Goal: Find specific page/section: Find specific page/section

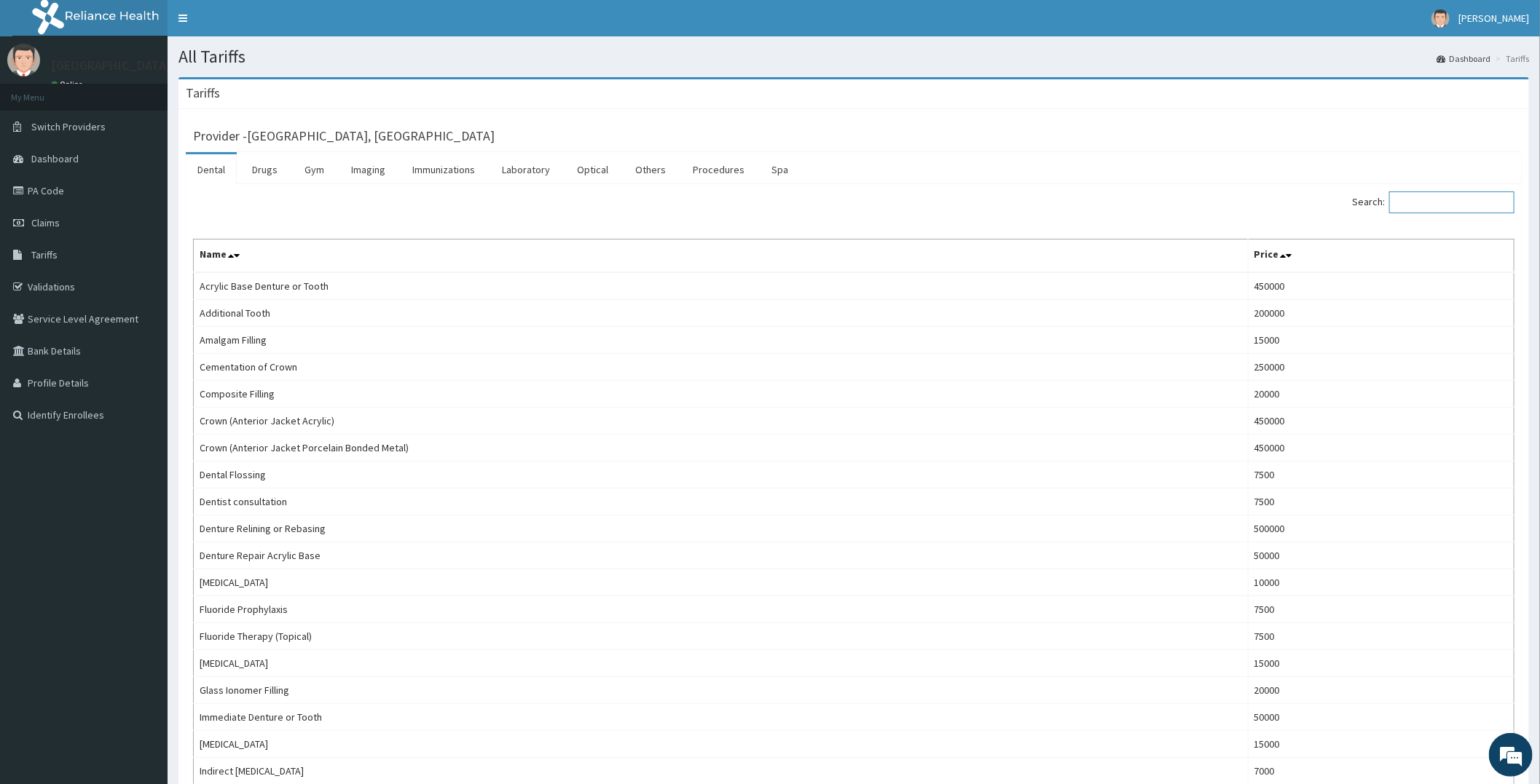
click at [1432, 207] on input "Search:" at bounding box center [1451, 202] width 125 height 22
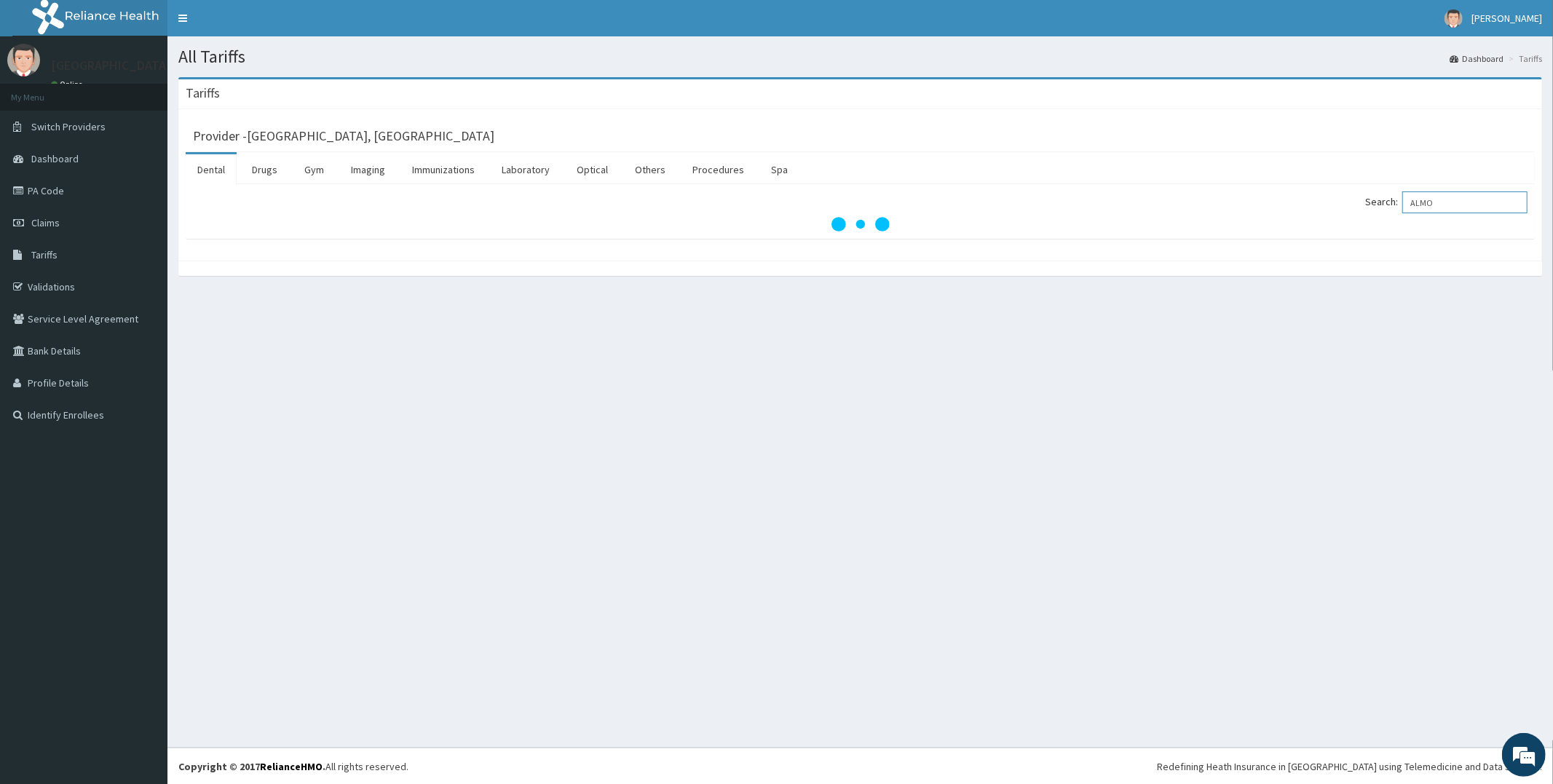
click at [1454, 208] on input "ALMO" at bounding box center [1465, 202] width 125 height 22
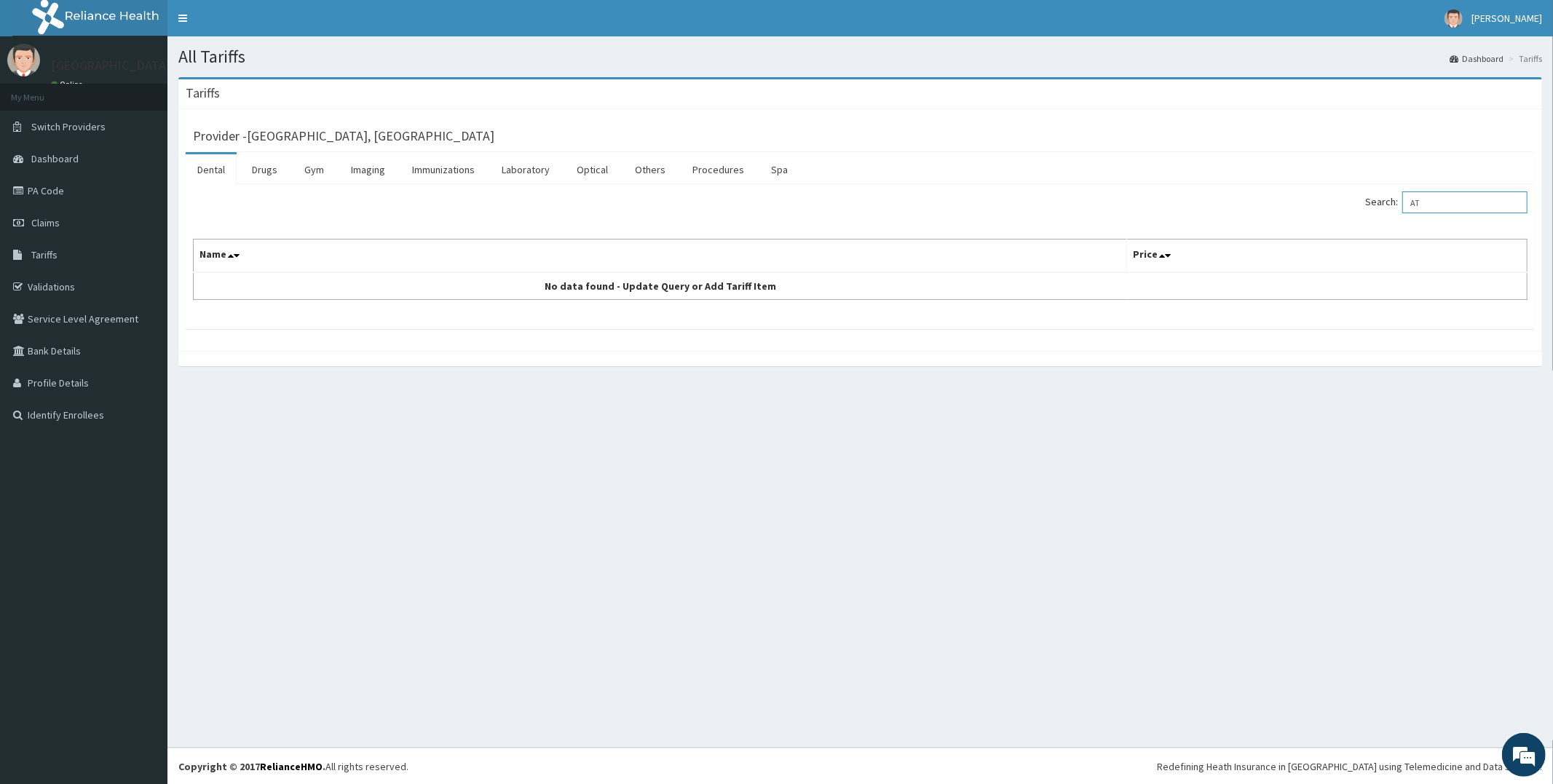
type input "A"
type input "URIN"
click at [512, 162] on link "Laboratory" at bounding box center [525, 169] width 71 height 31
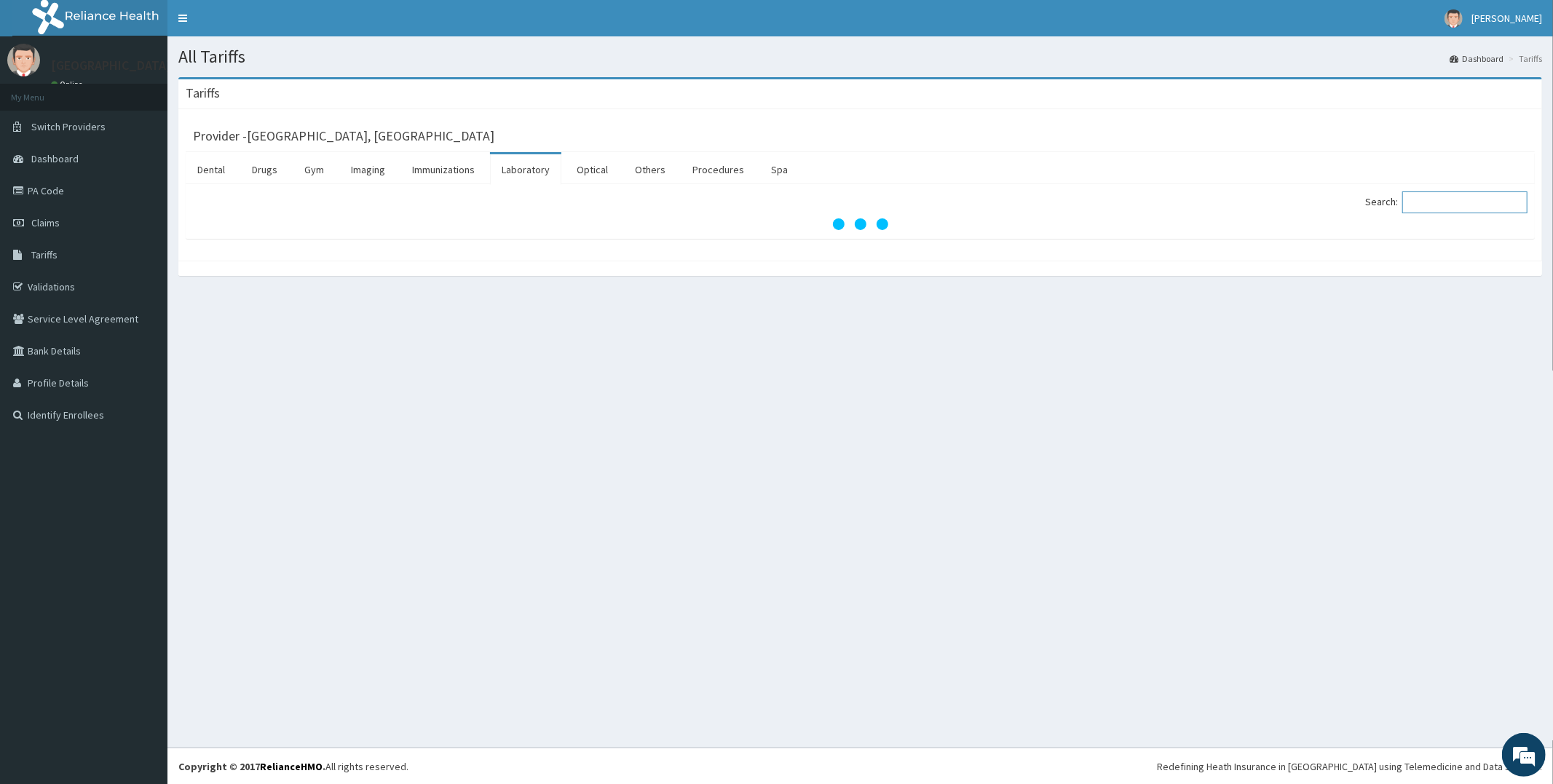
click at [1474, 199] on input "Search:" at bounding box center [1465, 202] width 125 height 22
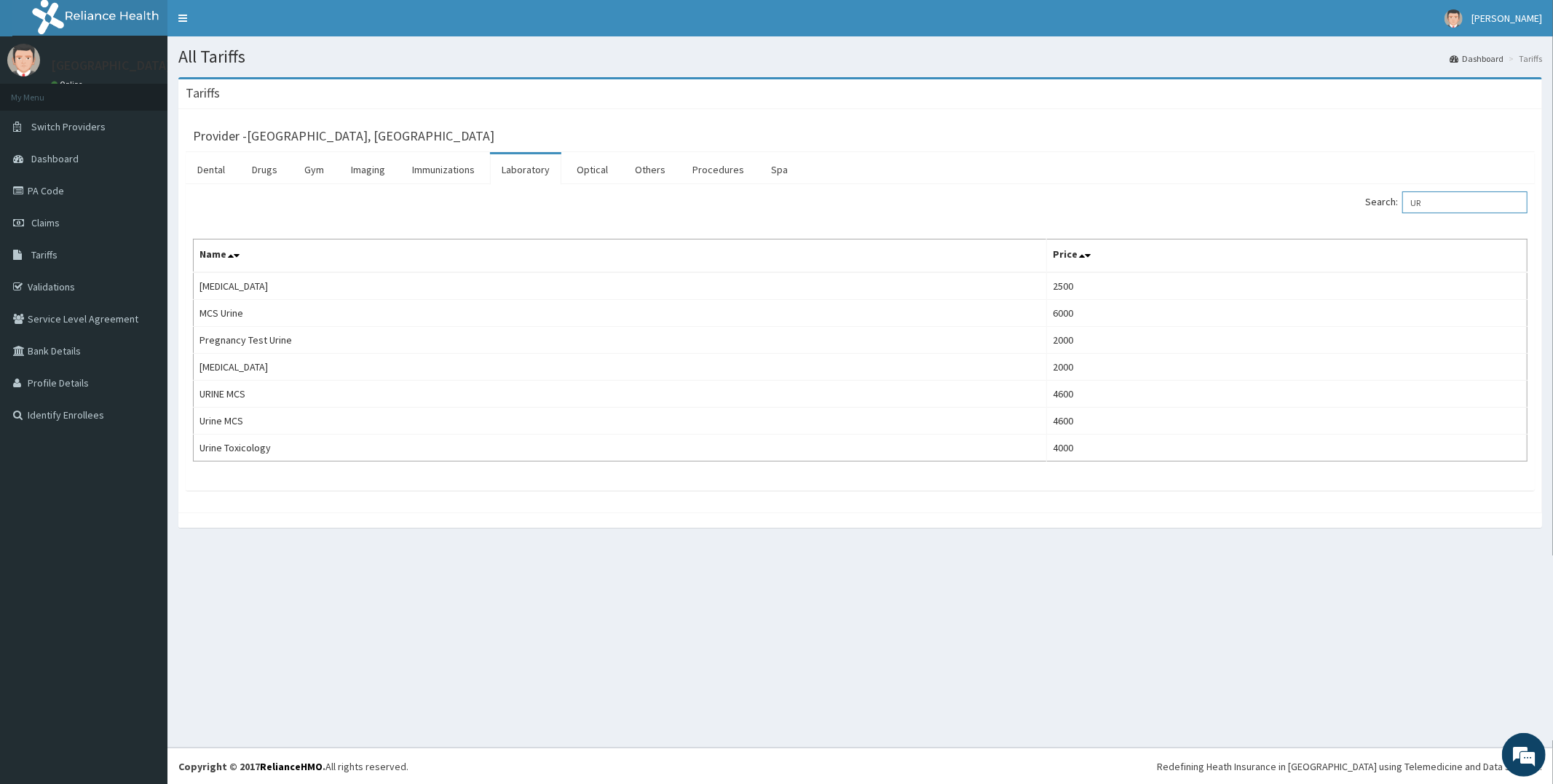
type input "U"
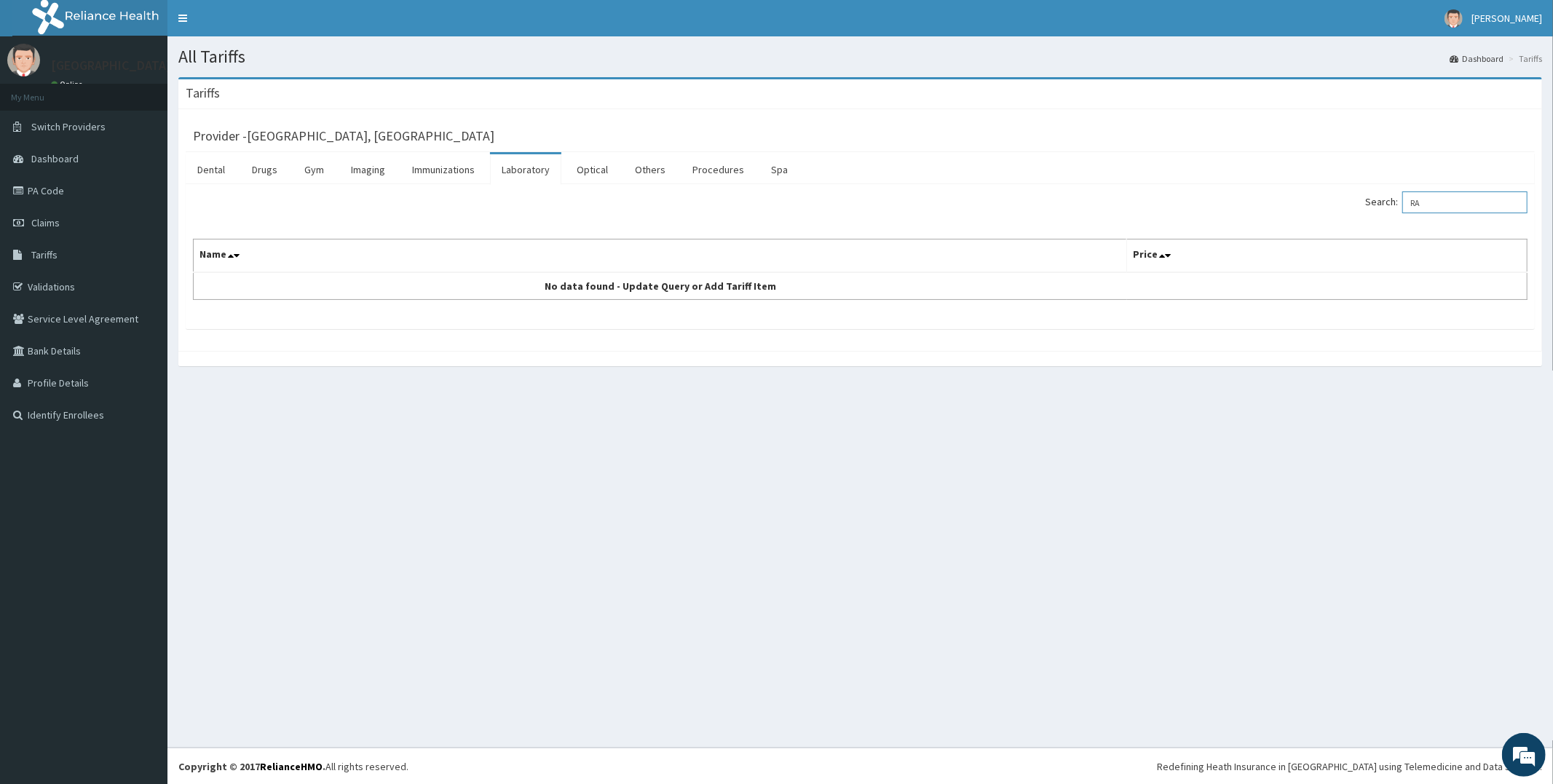
type input "R"
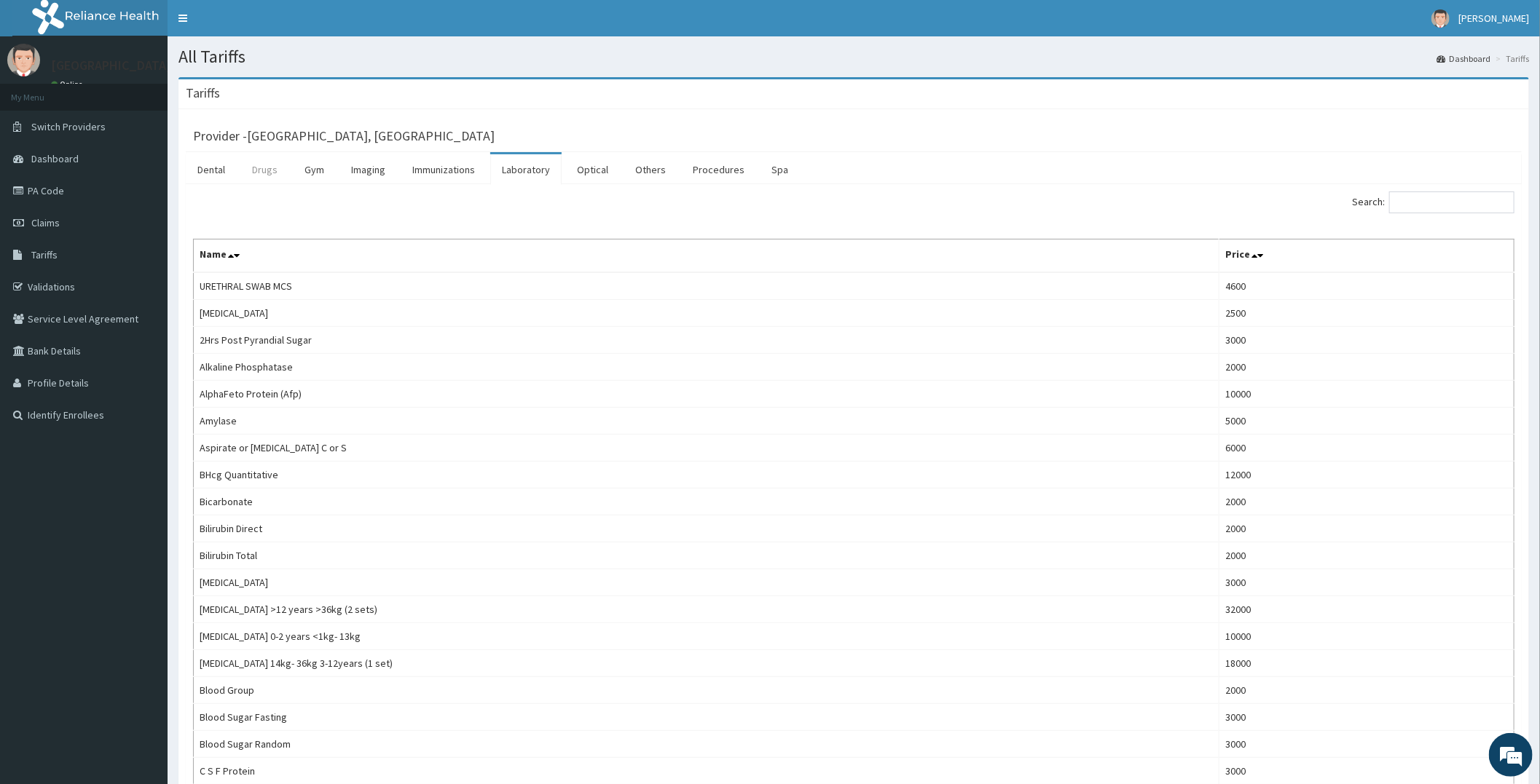
click at [266, 174] on link "Drugs" at bounding box center [265, 169] width 49 height 31
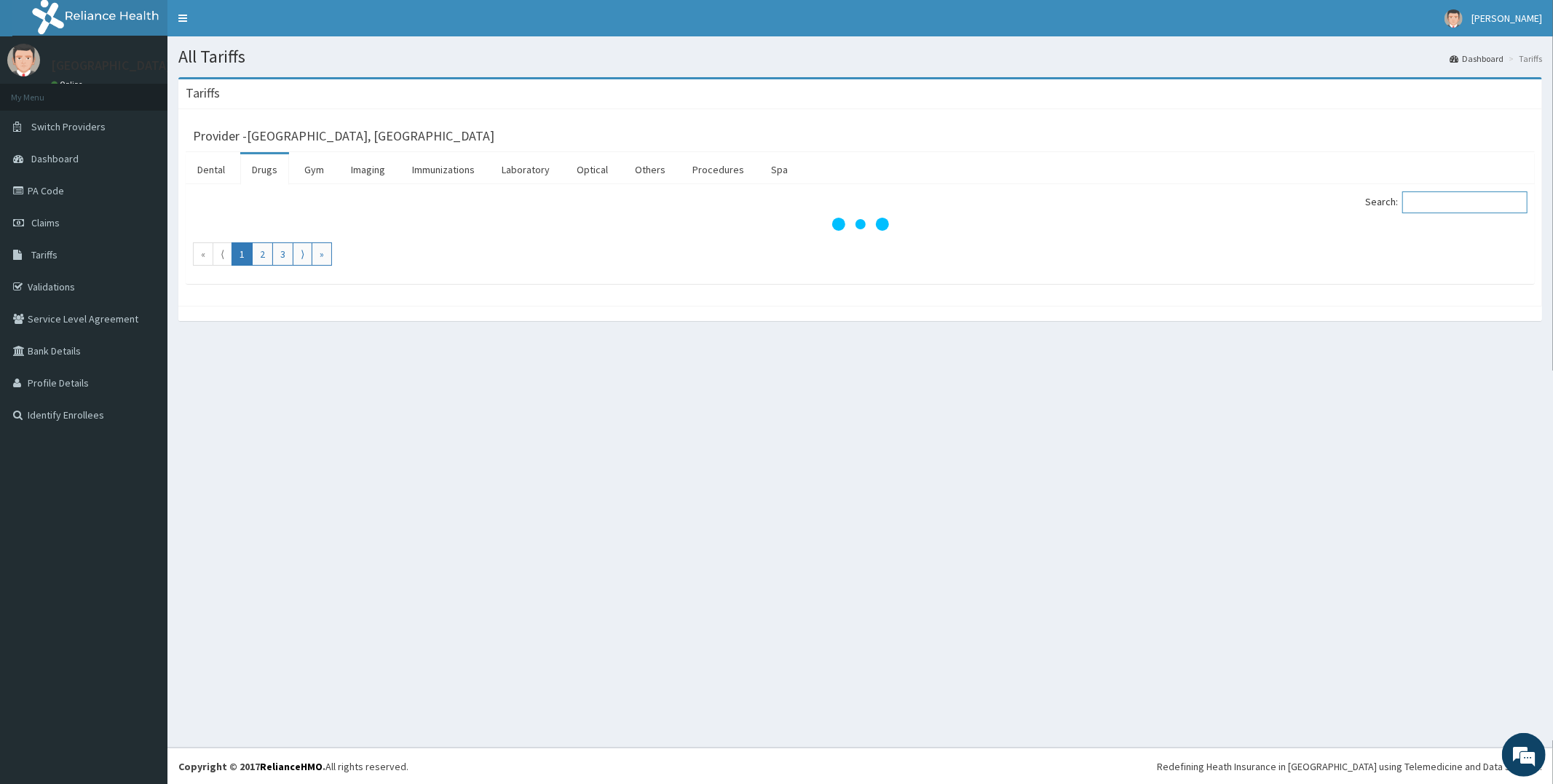
click at [1443, 210] on input "Search:" at bounding box center [1465, 202] width 125 height 22
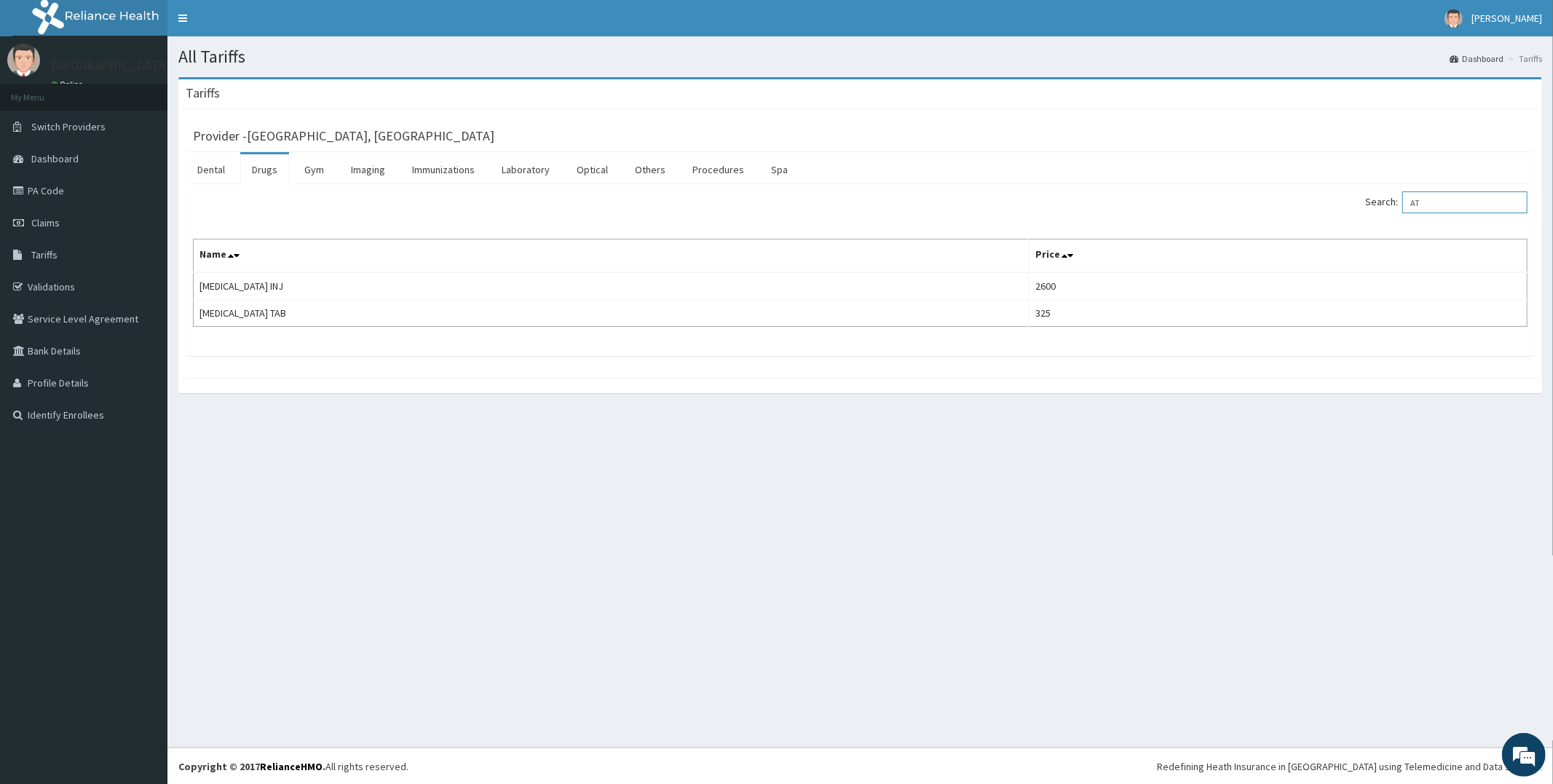
type input "A"
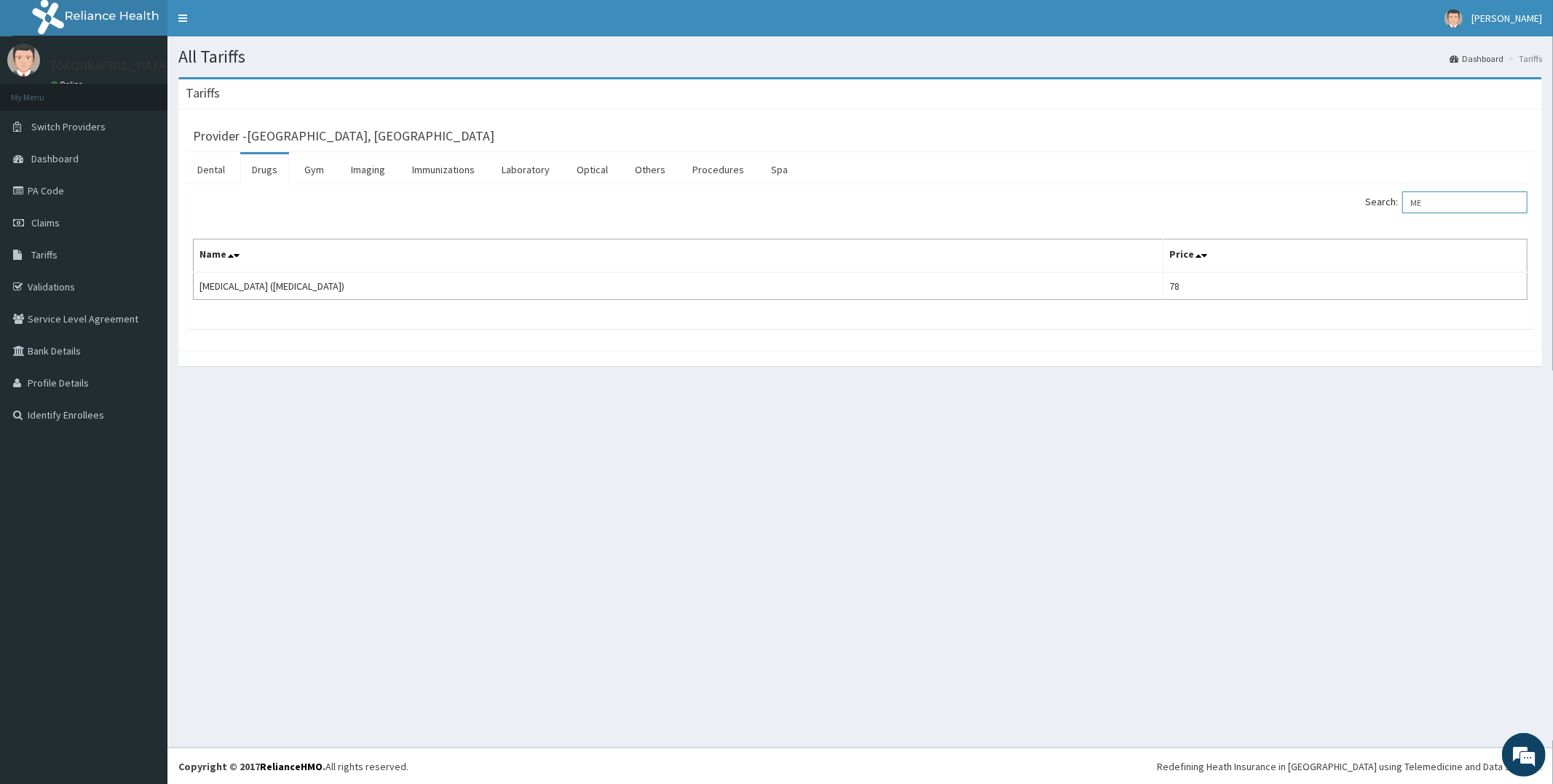
type input "M"
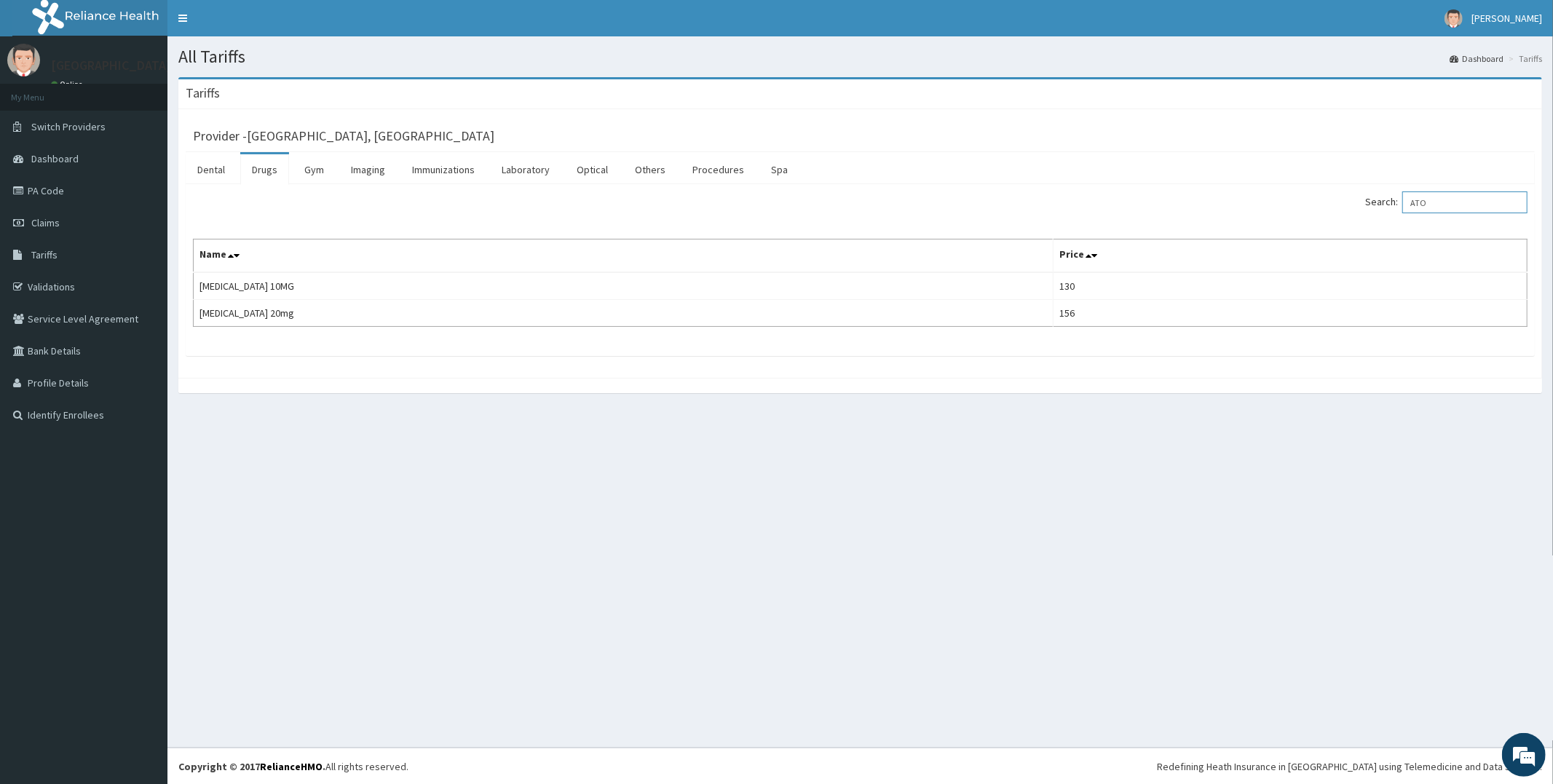
click at [1459, 193] on input "ATO" at bounding box center [1465, 202] width 125 height 22
type input "A"
type input "O"
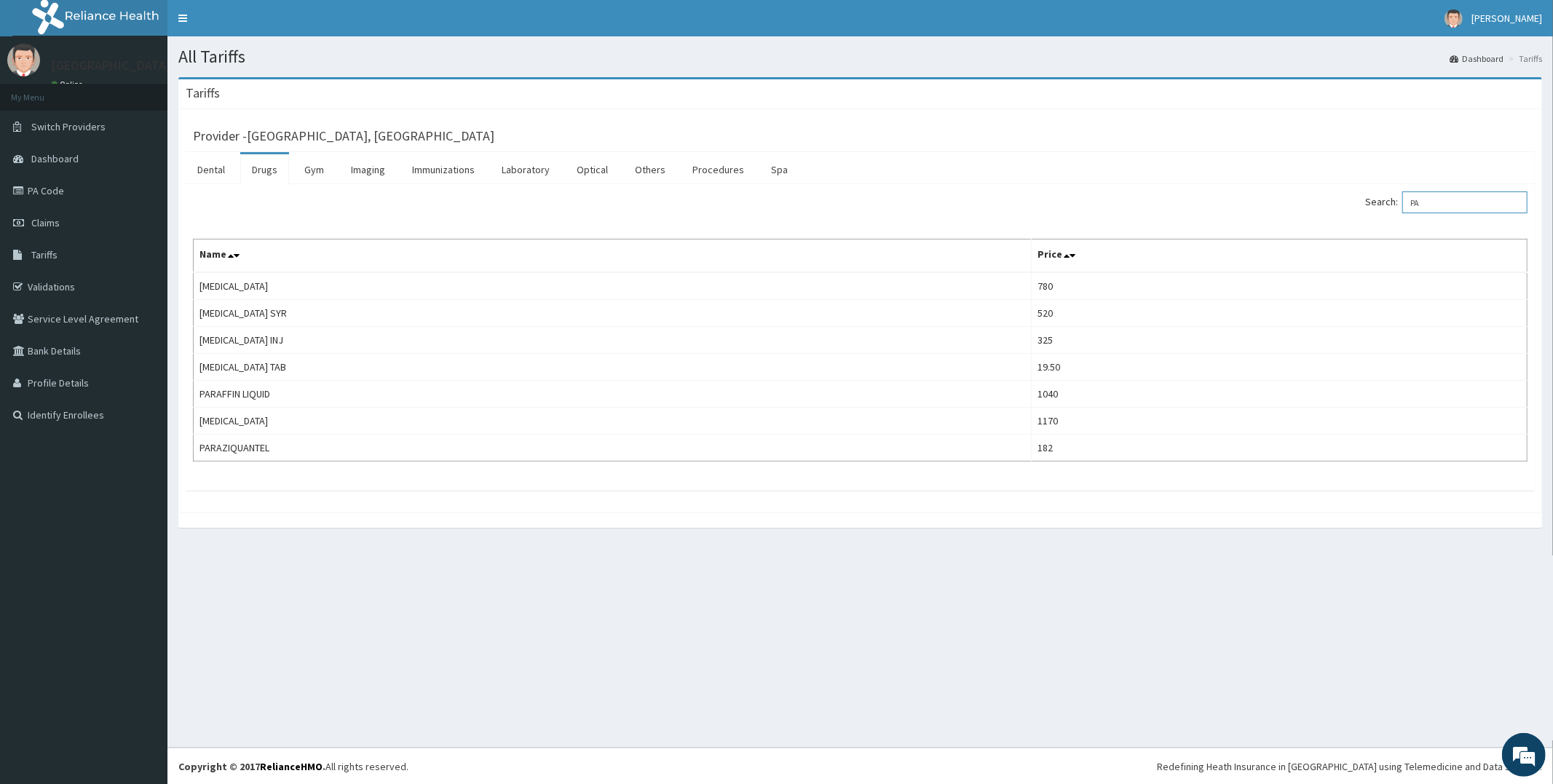
type input "P"
type input "LON"
click at [57, 181] on link "PA Code" at bounding box center [84, 190] width 167 height 32
